Goal: Transaction & Acquisition: Purchase product/service

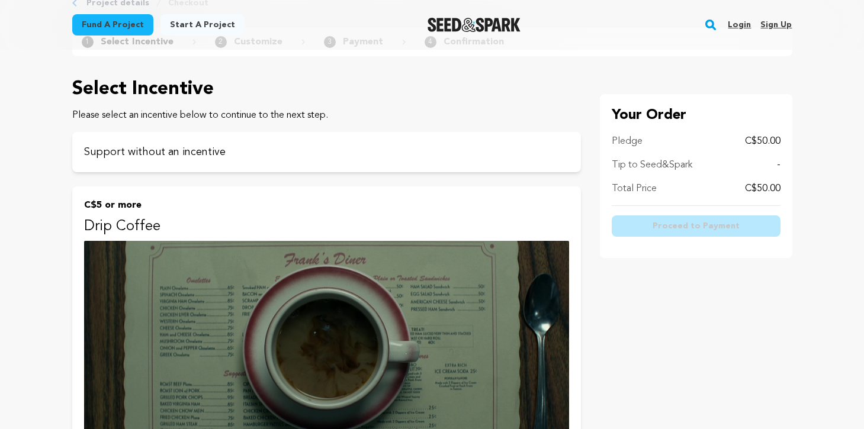
scroll to position [282, 0]
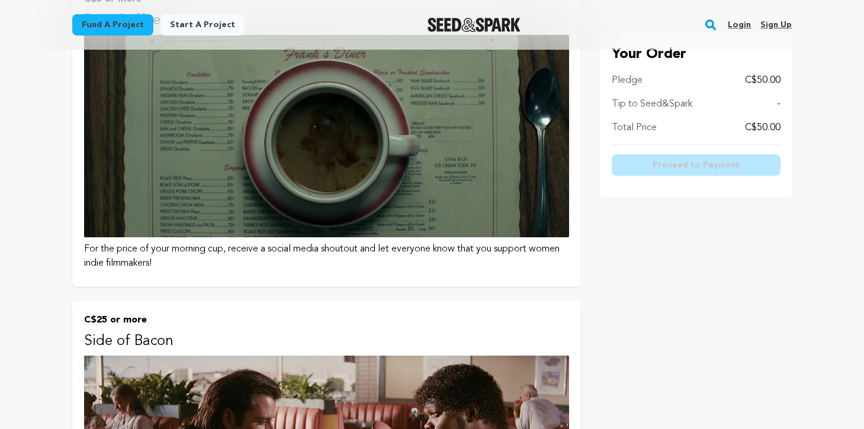
click at [470, 189] on img at bounding box center [326, 136] width 485 height 202
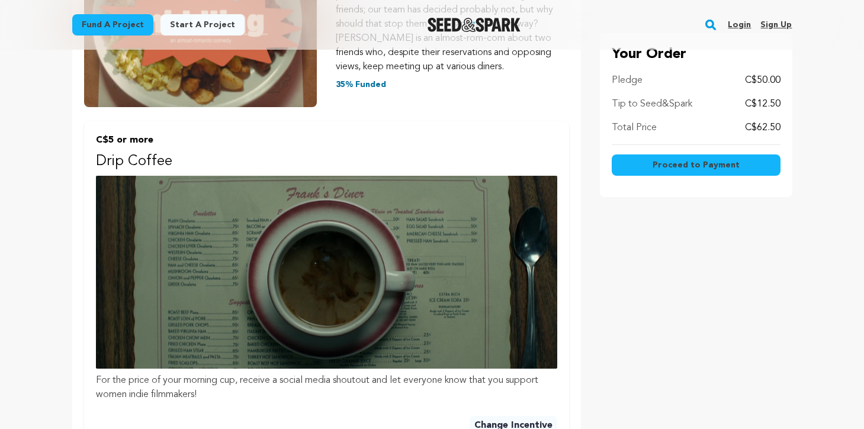
scroll to position [570, 0]
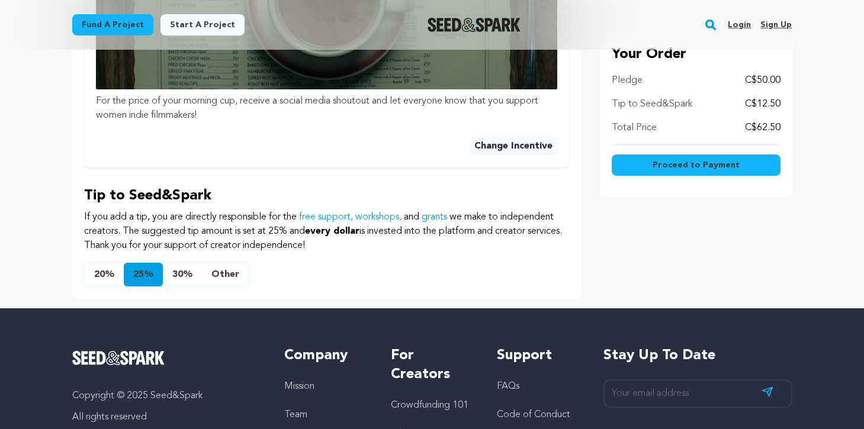
click at [230, 266] on button "Other" at bounding box center [225, 275] width 47 height 24
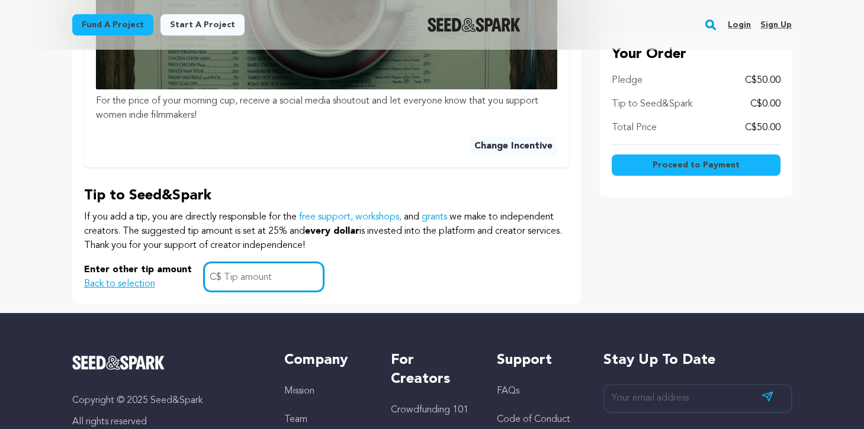
click at [238, 264] on input "text" at bounding box center [264, 277] width 120 height 30
type input "0"
click at [385, 263] on div "Enter other tip amount Back to selection 0 C$" at bounding box center [326, 277] width 485 height 30
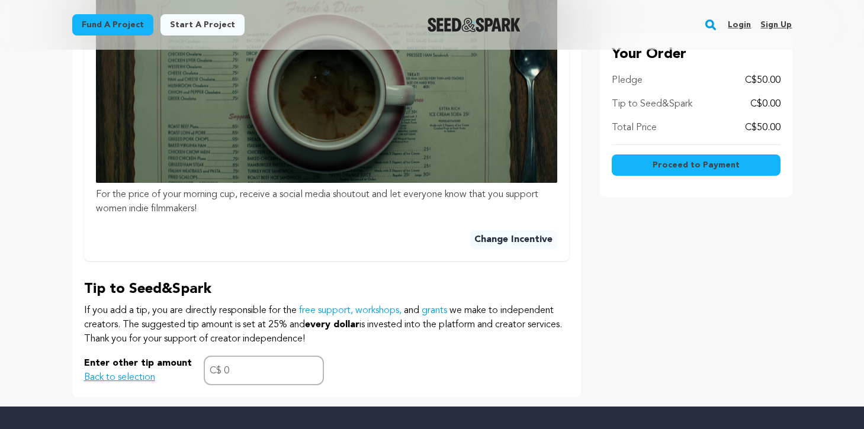
scroll to position [475, 0]
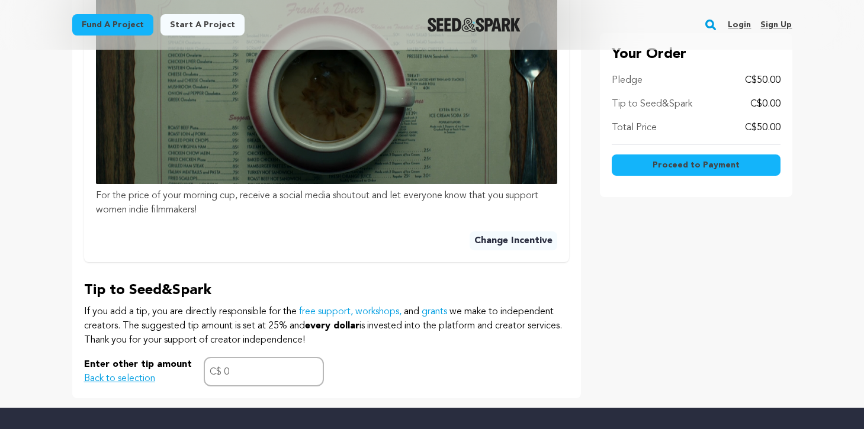
click at [662, 167] on span "Proceed to Payment" at bounding box center [695, 165] width 87 height 12
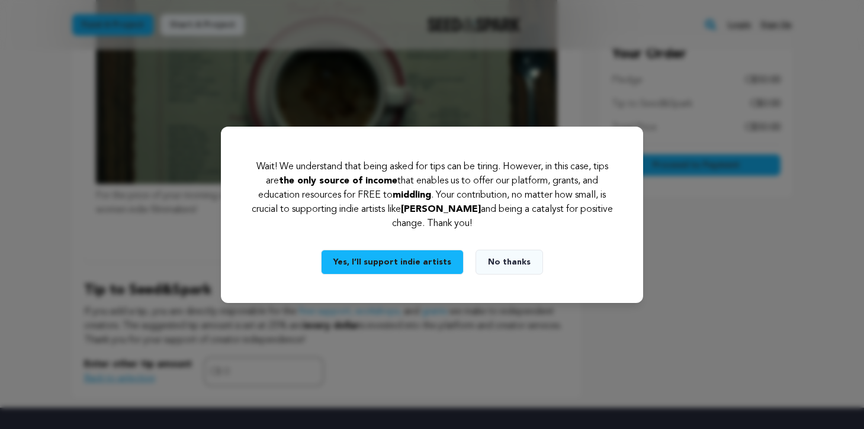
click at [426, 265] on button "Yes, I’ll support indie artists" at bounding box center [392, 262] width 143 height 25
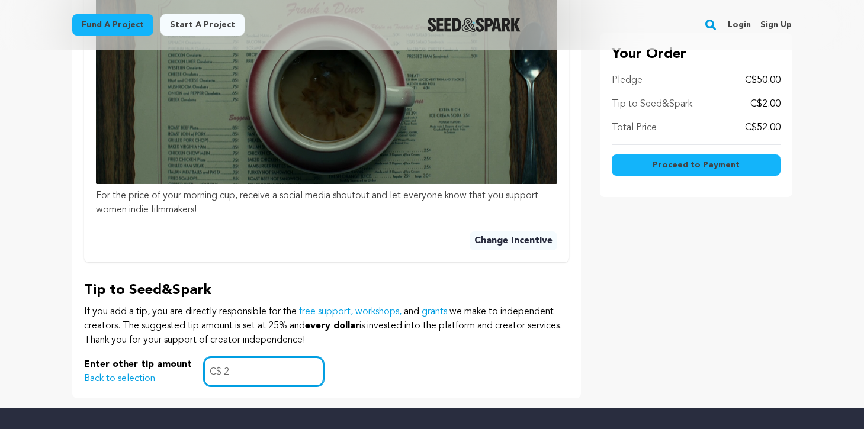
type input "2"
click at [397, 362] on div "Enter other tip amount Back to selection 2 C$" at bounding box center [326, 372] width 485 height 30
click at [700, 167] on span "Proceed to Payment" at bounding box center [695, 165] width 87 height 12
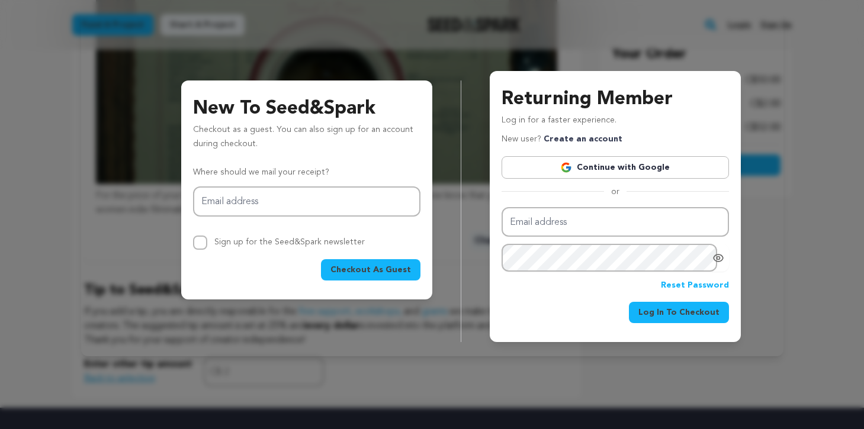
click at [386, 269] on span "Checkout As Guest" at bounding box center [370, 270] width 80 height 12
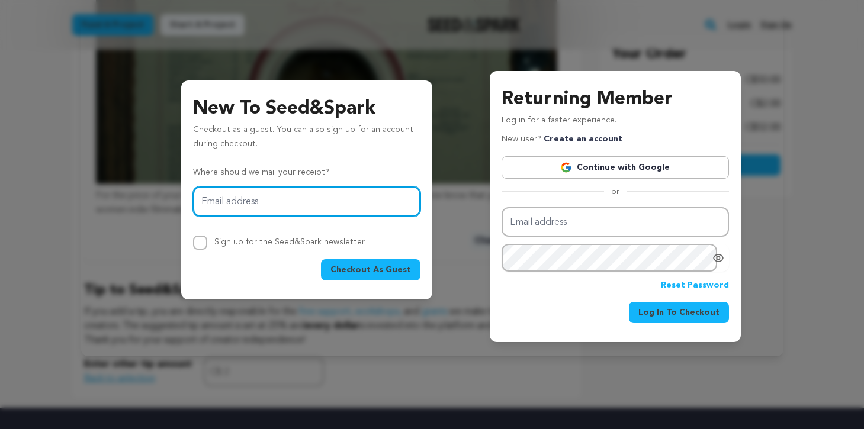
click at [330, 206] on input "Email address" at bounding box center [306, 201] width 227 height 30
type input "[EMAIL_ADDRESS][DOMAIN_NAME]"
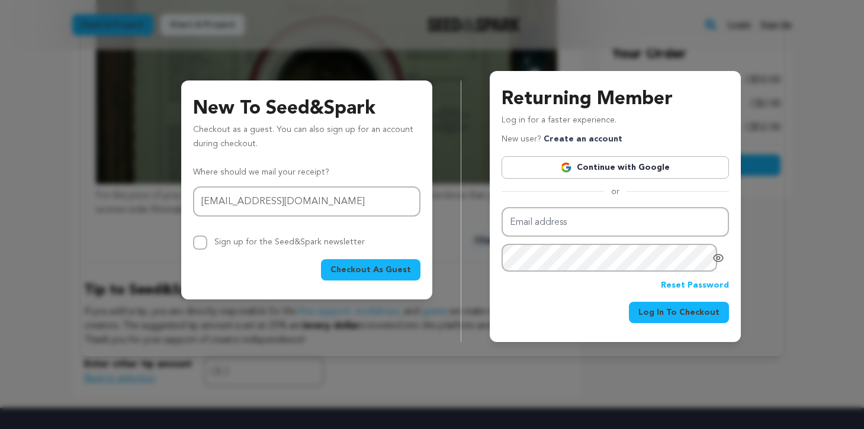
click at [357, 269] on span "Checkout As Guest" at bounding box center [370, 270] width 80 height 12
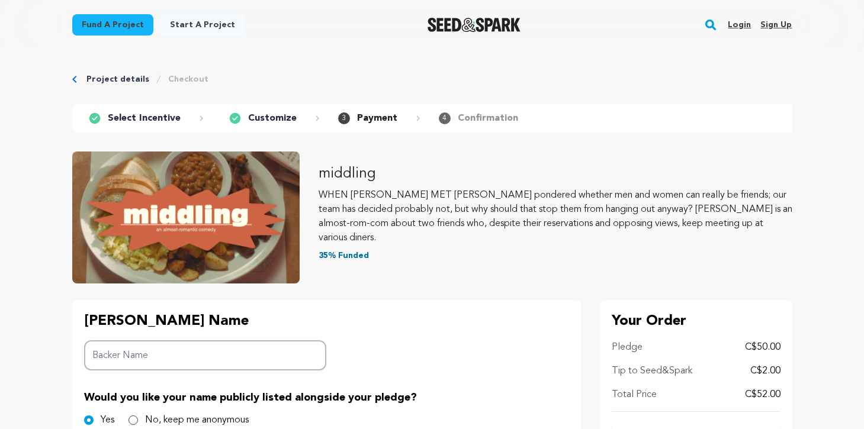
scroll to position [60, 0]
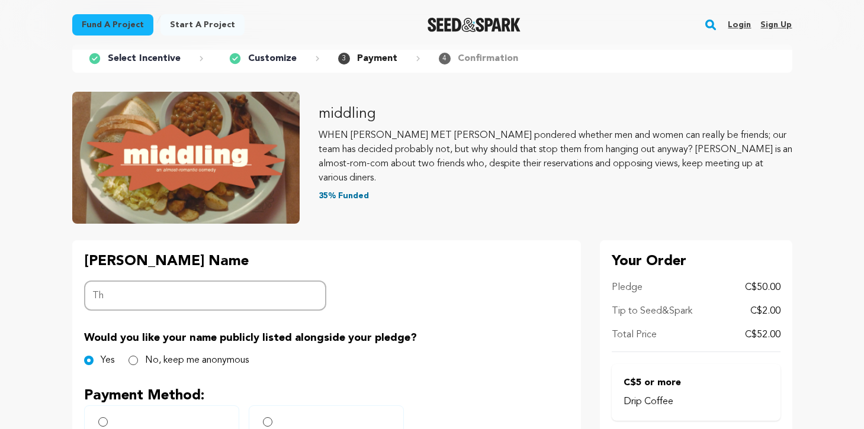
type input "T"
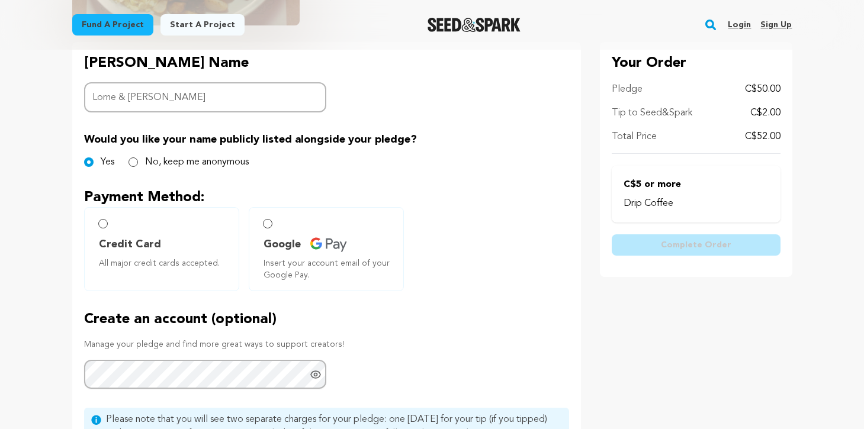
scroll to position [274, 0]
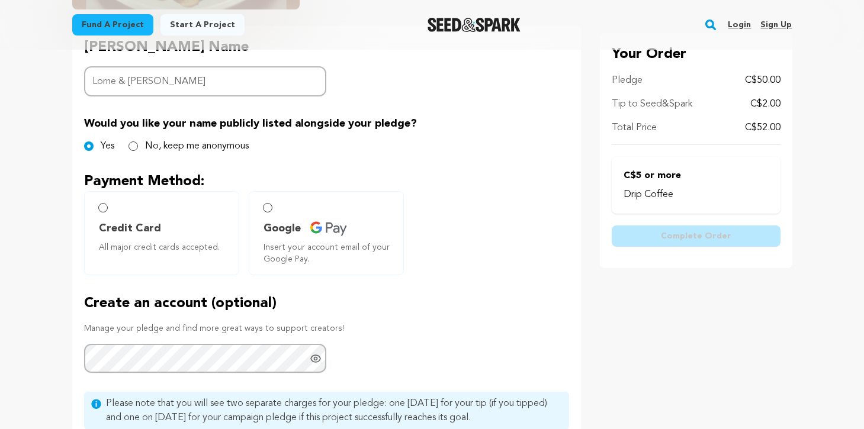
type input "Lorne & Nat Tanz"
click at [143, 215] on label "Credit Card All major credit cards accepted." at bounding box center [161, 233] width 155 height 84
radio input "true"
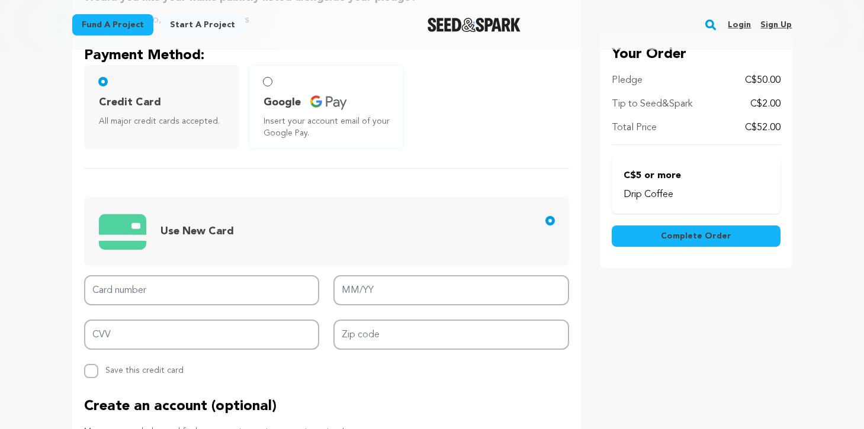
scroll to position [424, 0]
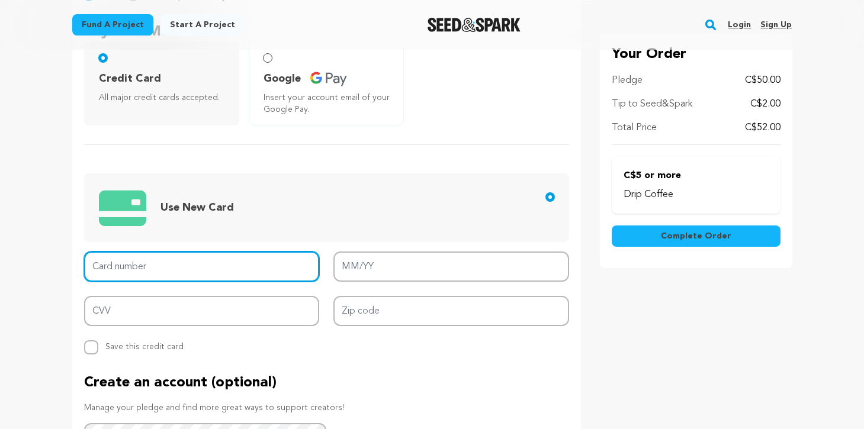
click at [156, 259] on input "Card number" at bounding box center [202, 267] width 236 height 30
type input "4520 8860 4925 3623"
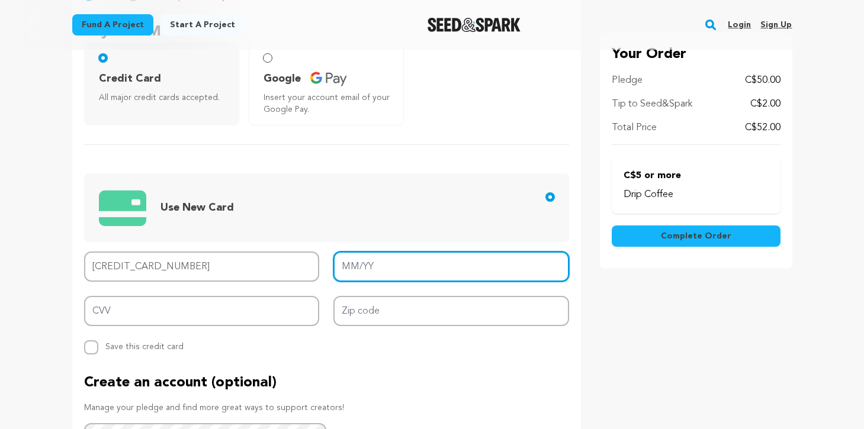
type input "08/26"
type input "939"
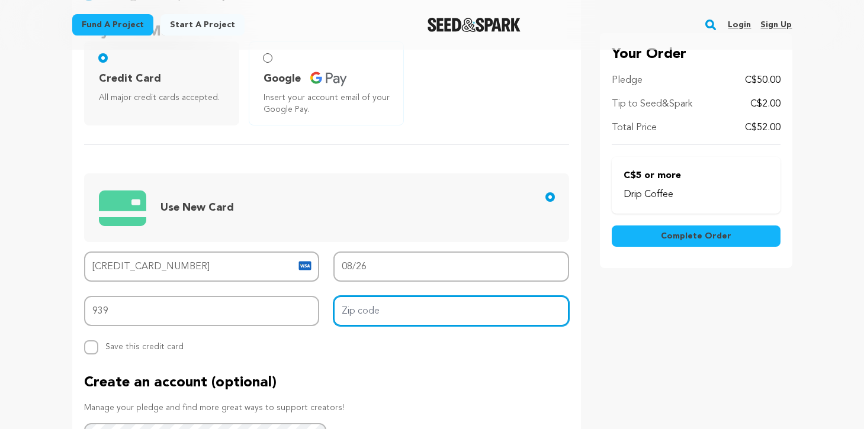
click at [352, 308] on input "Zip code" at bounding box center [451, 311] width 236 height 30
type input "M6G 3P7"
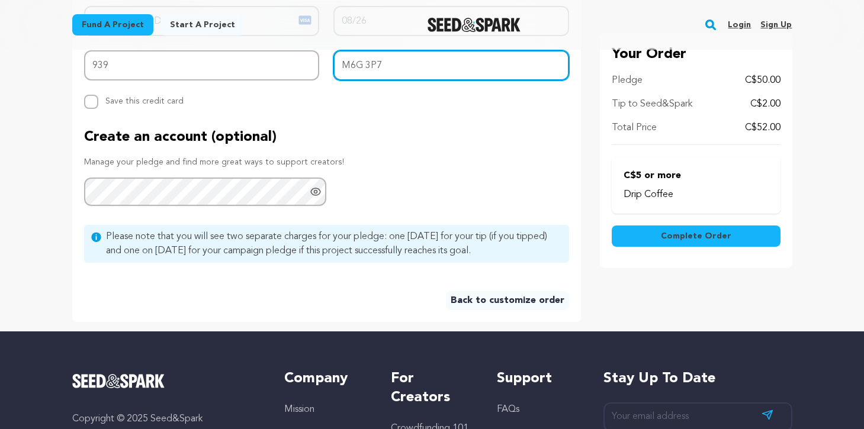
scroll to position [665, 0]
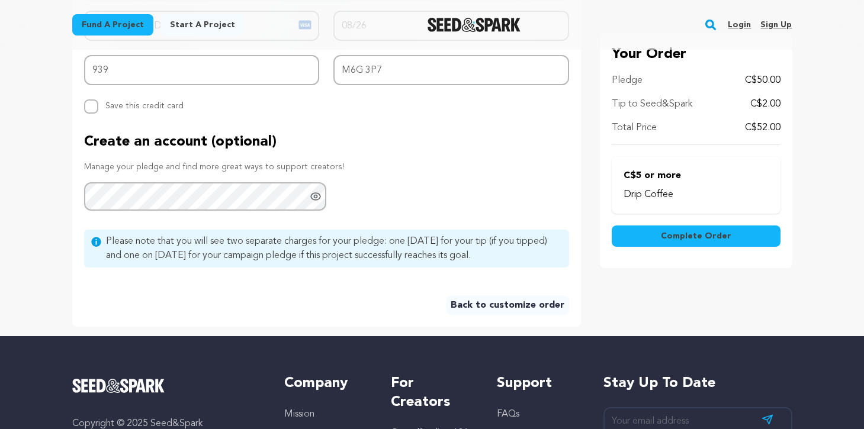
click at [701, 233] on span "Complete Order" at bounding box center [695, 236] width 70 height 12
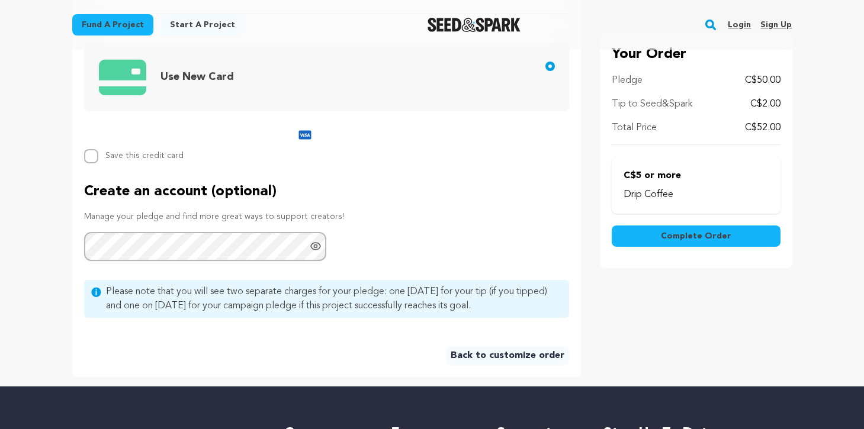
scroll to position [552, 0]
